Goal: Find contact information: Find contact information

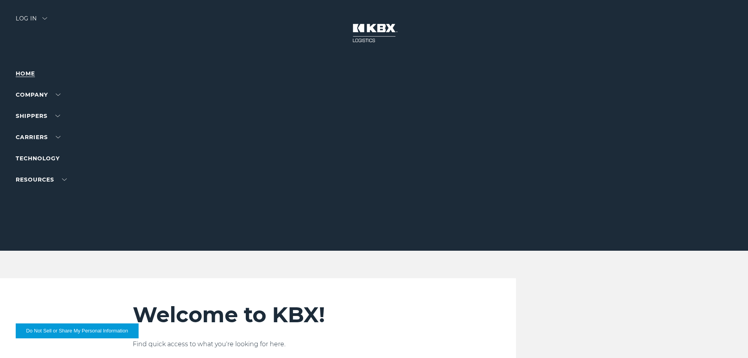
click at [28, 76] on link "Home" at bounding box center [25, 73] width 19 height 7
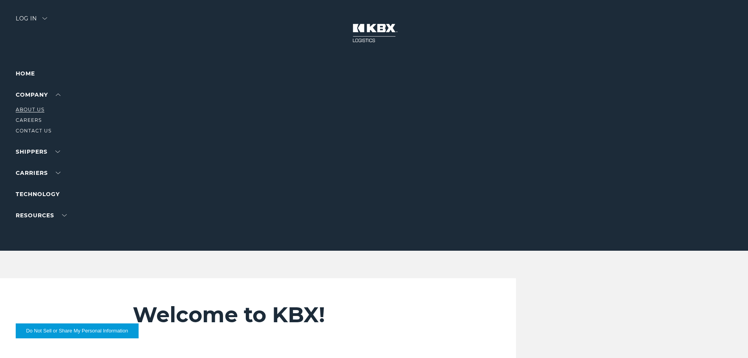
click at [38, 110] on link "About Us" at bounding box center [30, 109] width 29 height 6
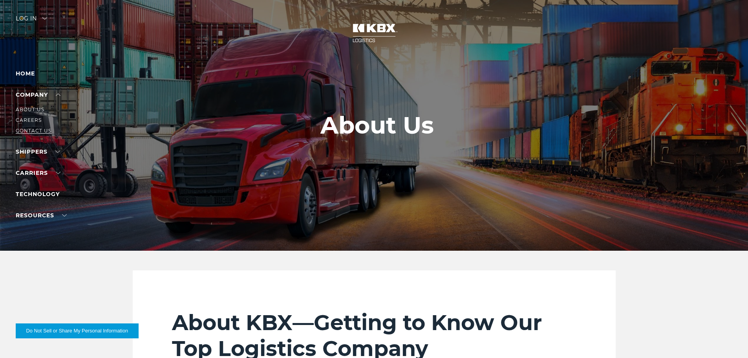
click at [35, 128] on link "Contact Us" at bounding box center [34, 131] width 36 height 6
